Goal: Information Seeking & Learning: Learn about a topic

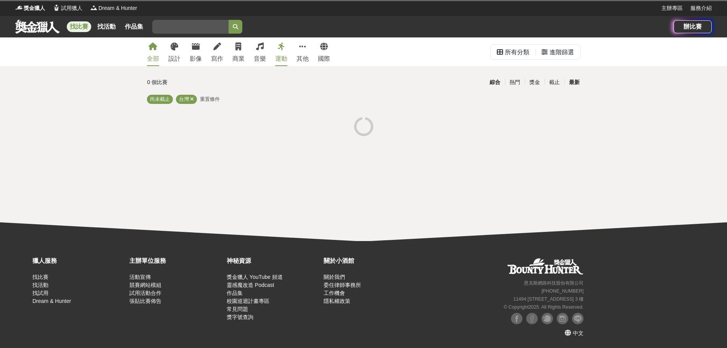
click at [577, 83] on div "最新" at bounding box center [575, 82] width 20 height 13
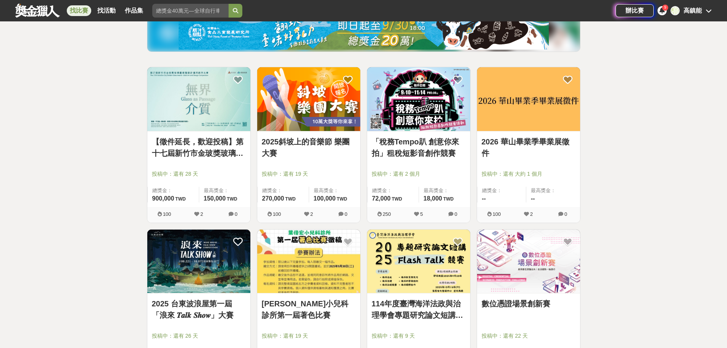
scroll to position [191, 0]
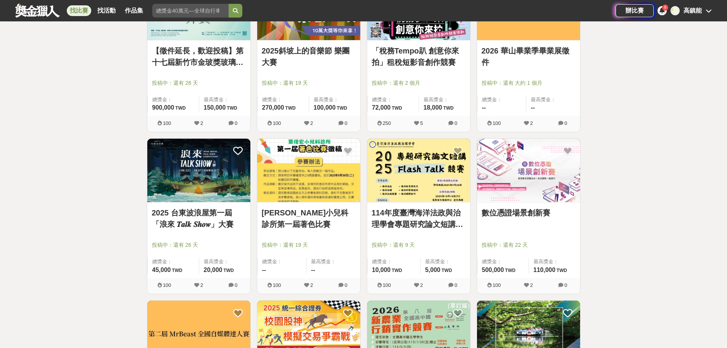
click at [202, 223] on link "2025 台東波浪屋第一屆「浪來 𝑻𝒂𝒍𝒌 𝑺𝒉𝒐𝒘」大賽" at bounding box center [199, 218] width 94 height 23
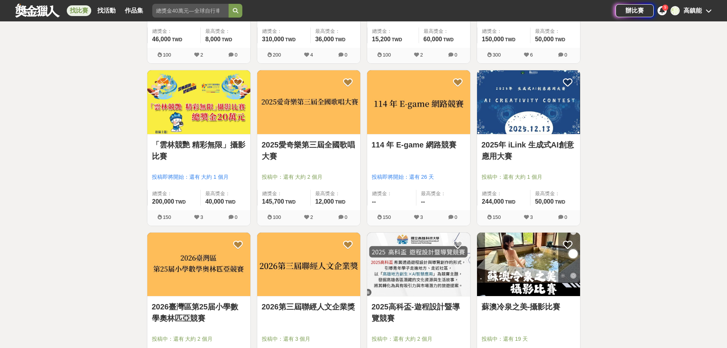
scroll to position [687, 0]
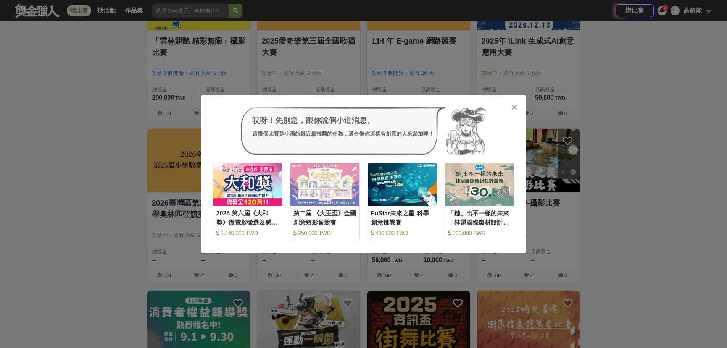
click at [514, 108] on icon at bounding box center [515, 107] width 6 height 8
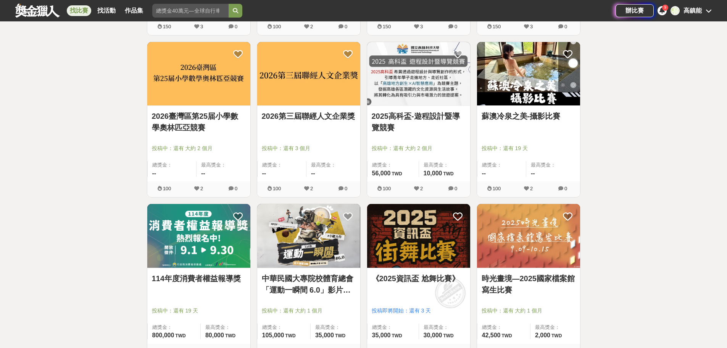
scroll to position [840, 0]
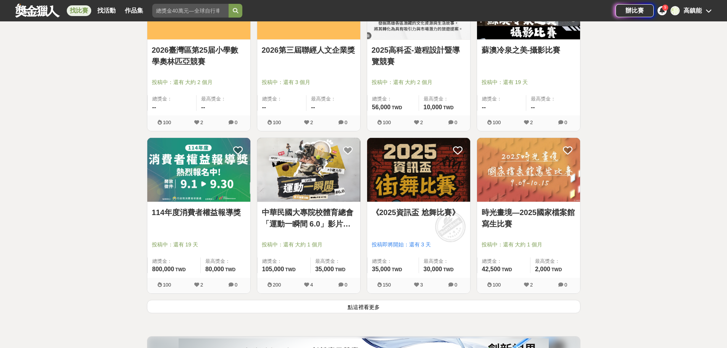
click at [371, 306] on button "點這裡看更多" at bounding box center [364, 306] width 434 height 13
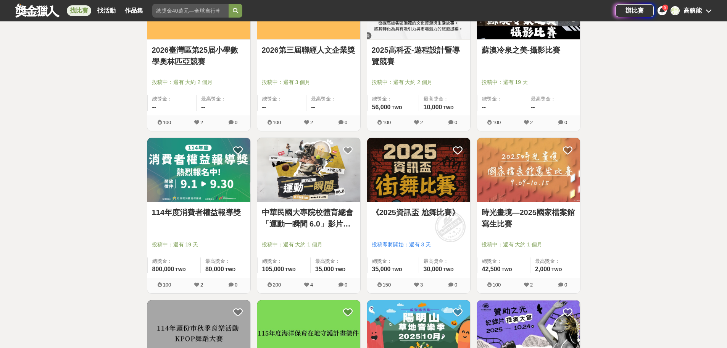
click at [188, 165] on img at bounding box center [198, 170] width 103 height 64
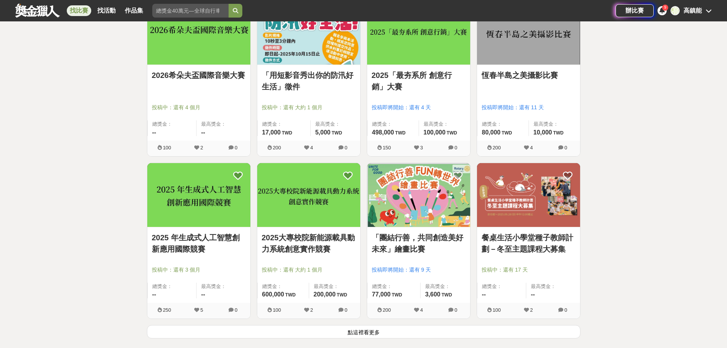
scroll to position [1718, 0]
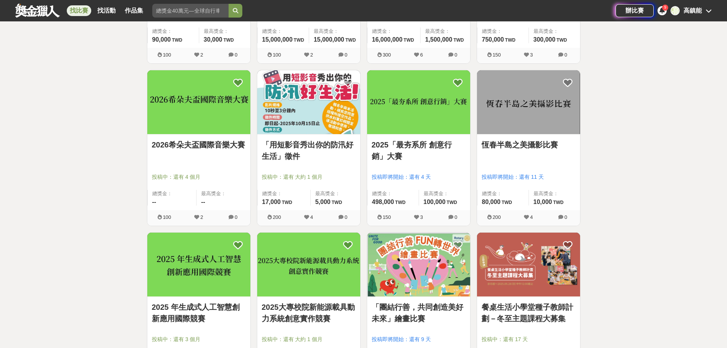
click at [410, 145] on link "2025「最夯系所 創意行銷」大賽" at bounding box center [419, 150] width 94 height 23
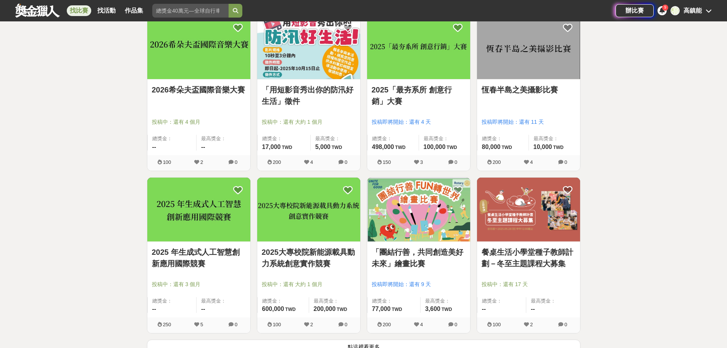
scroll to position [1832, 0]
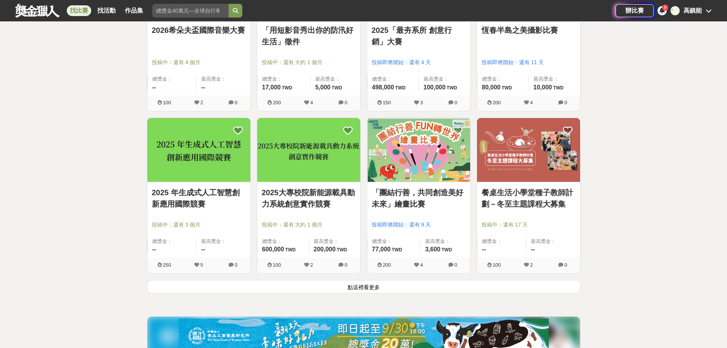
click at [376, 288] on button "點這裡看更多" at bounding box center [364, 286] width 434 height 13
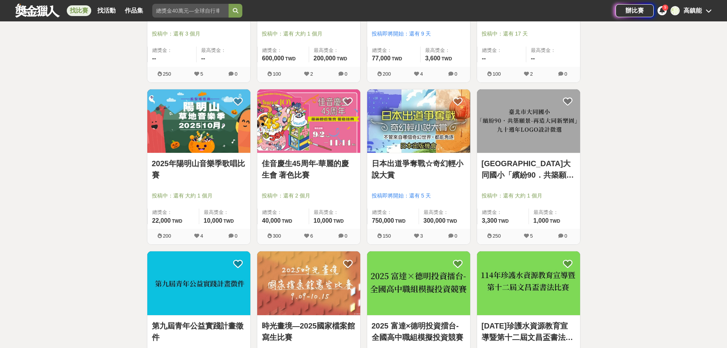
scroll to position [2176, 0]
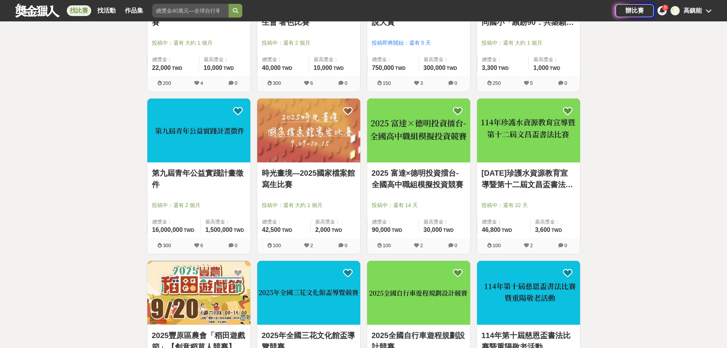
click at [284, 182] on link "時光畫境—2025國家檔案館寫生比賽" at bounding box center [309, 178] width 94 height 23
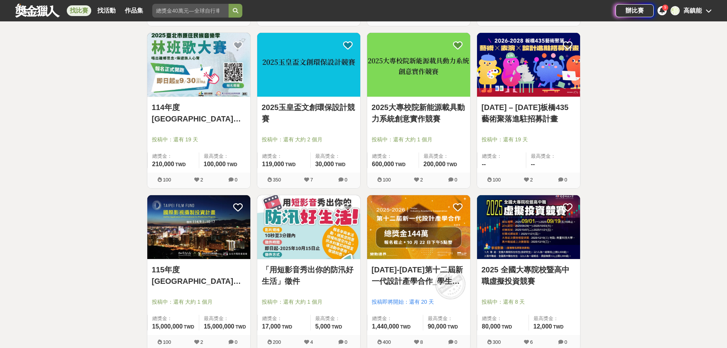
scroll to position [2825, 0]
